Goal: Information Seeking & Learning: Learn about a topic

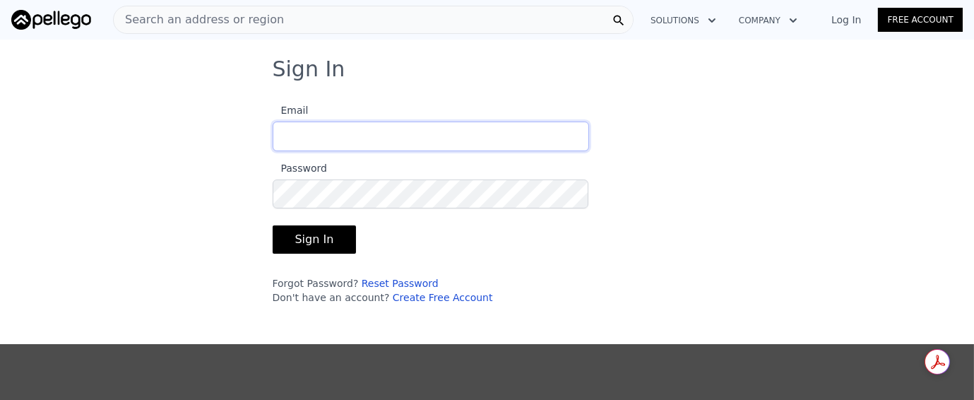
type input "[EMAIL_ADDRESS][DOMAIN_NAME]"
click at [323, 232] on button "Sign In" at bounding box center [315, 239] width 84 height 28
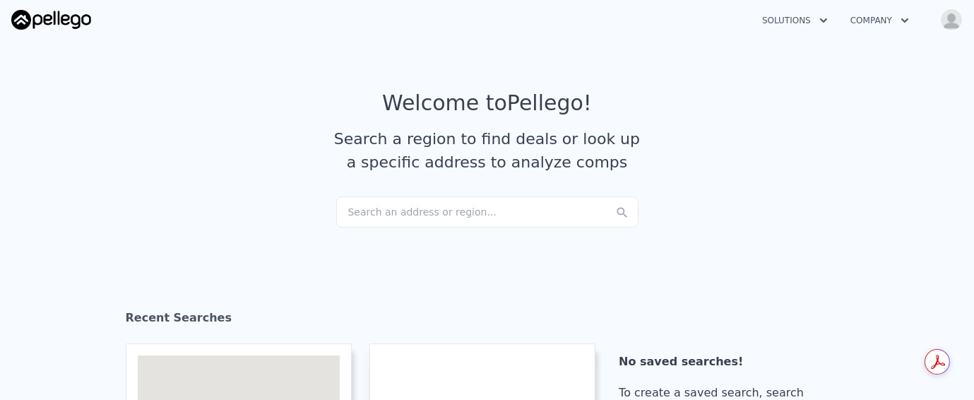
checkbox input "true"
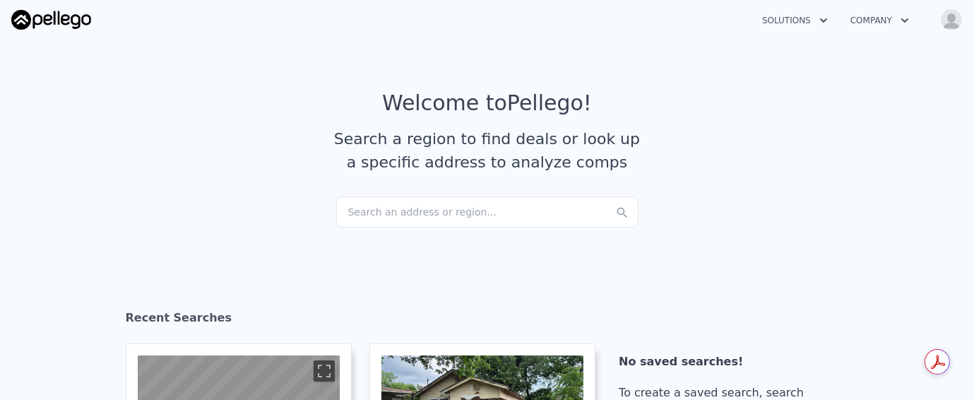
drag, startPoint x: 348, startPoint y: 212, endPoint x: 254, endPoint y: 160, distance: 107.5
click at [248, 160] on article "Welcome to Pellego ! Search a region to find deals or look up a specific addres…" at bounding box center [487, 143] width 904 height 106
drag, startPoint x: 340, startPoint y: 218, endPoint x: 336, endPoint y: 210, distance: 8.8
click at [336, 210] on div "Search an address or region..." at bounding box center [487, 211] width 302 height 31
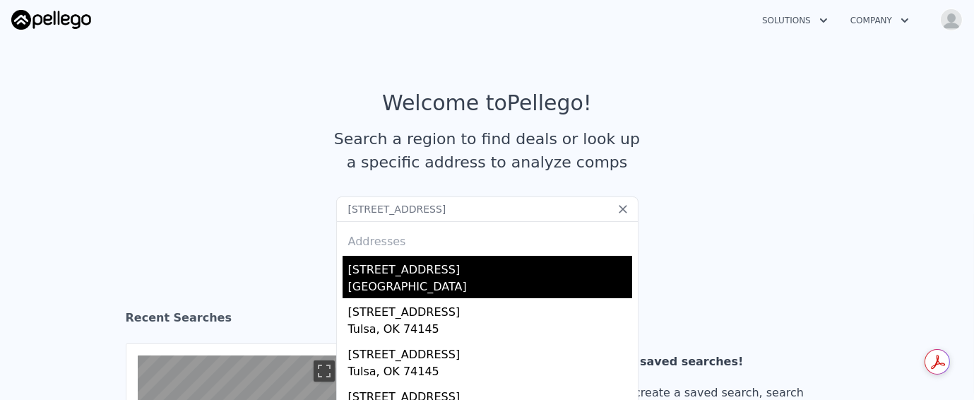
type input "[STREET_ADDRESS]"
click at [451, 272] on div "[STREET_ADDRESS]" at bounding box center [490, 267] width 284 height 23
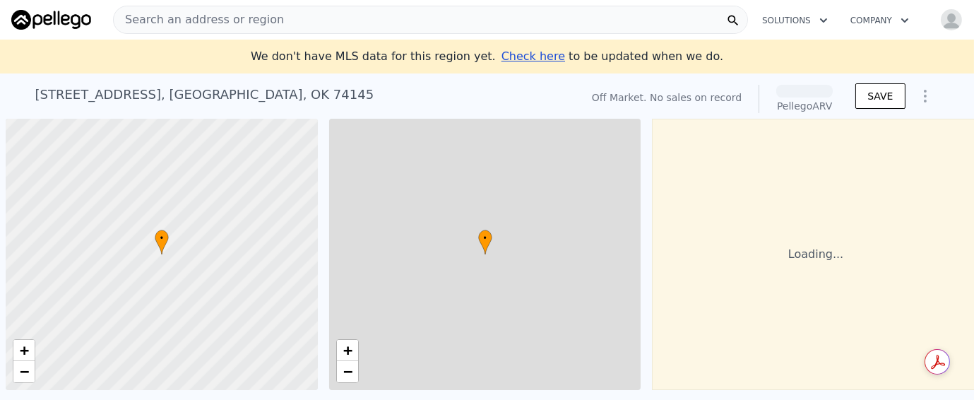
scroll to position [0, 6]
